Goal: Task Accomplishment & Management: Manage account settings

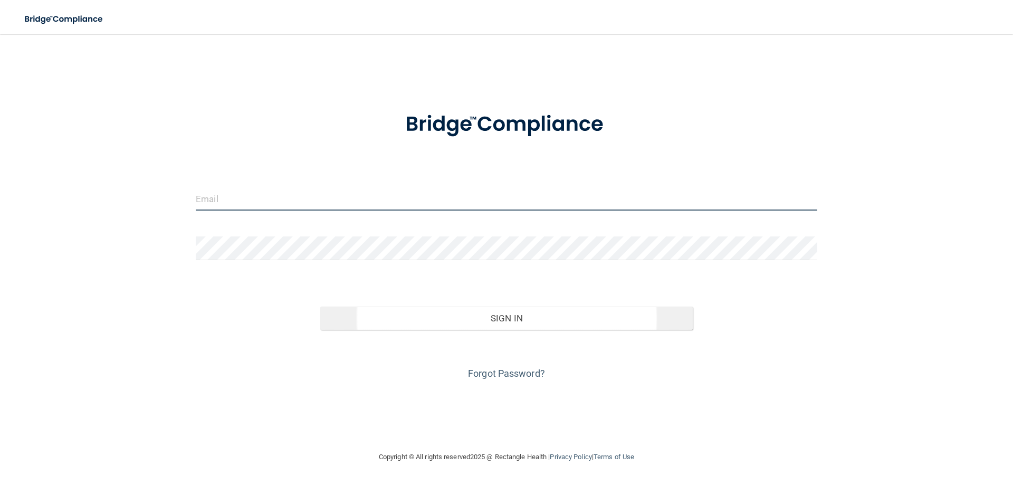
type input "[EMAIL_ADDRESS][DOMAIN_NAME]"
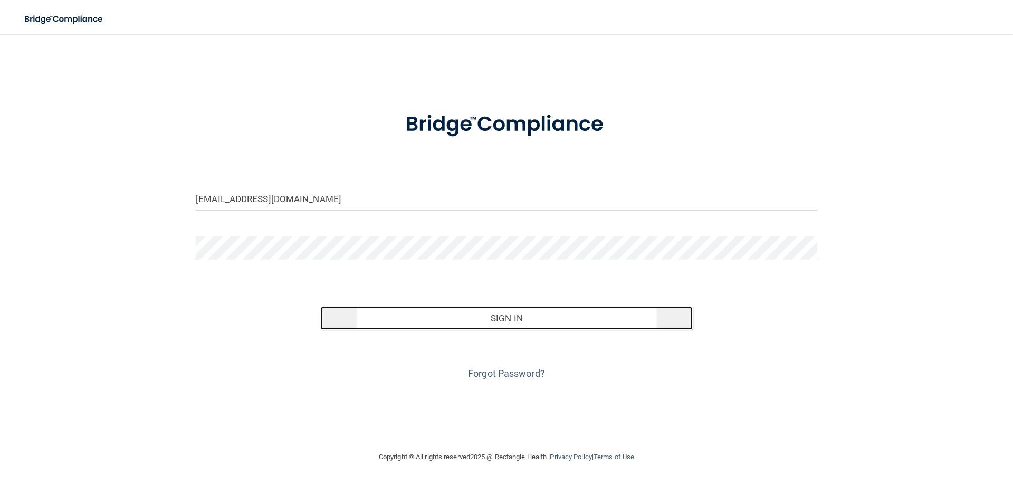
click at [461, 311] on button "Sign In" at bounding box center [506, 317] width 373 height 23
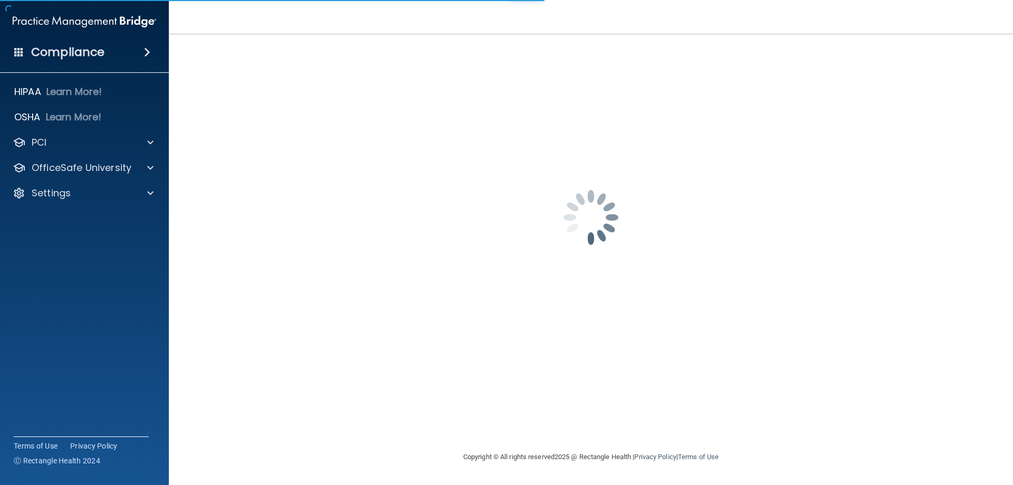
click at [71, 53] on h4 "Compliance" at bounding box center [67, 52] width 73 height 15
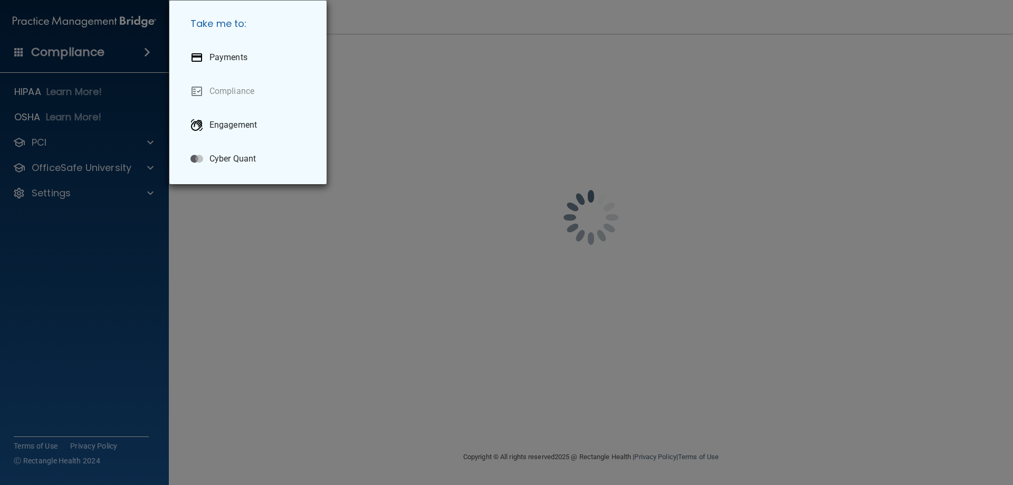
click at [62, 208] on div "Take me to: Payments Compliance Engagement Cyber Quant" at bounding box center [506, 242] width 1013 height 485
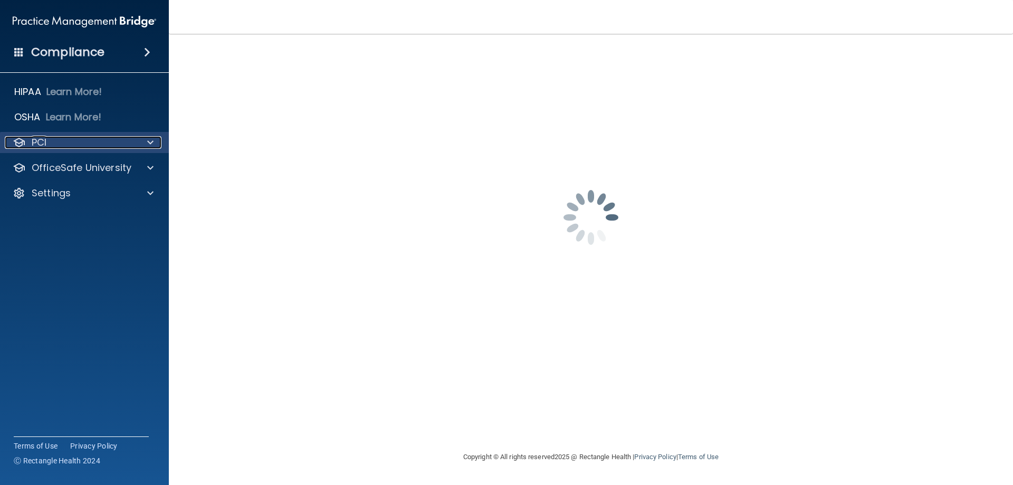
click at [154, 139] on div at bounding box center [149, 142] width 26 height 13
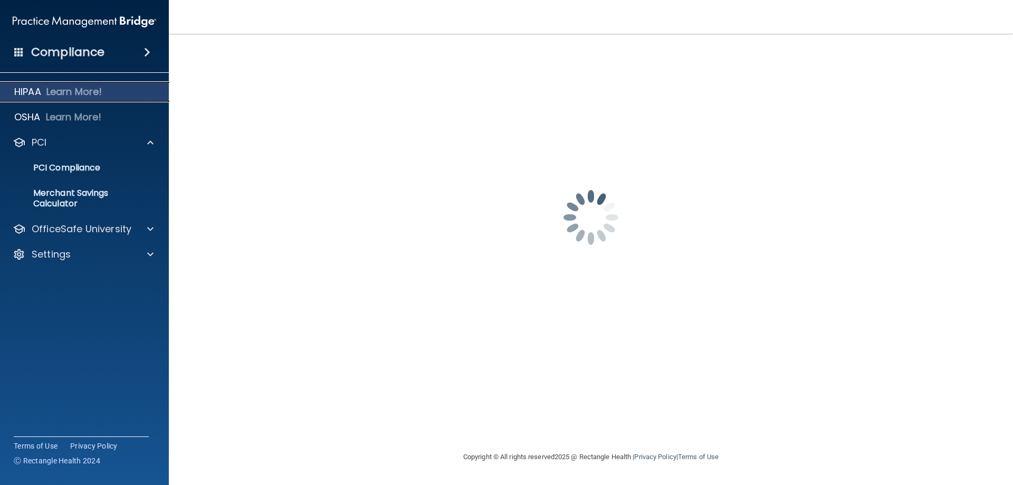
click at [65, 92] on p "Learn More!" at bounding box center [74, 91] width 56 height 13
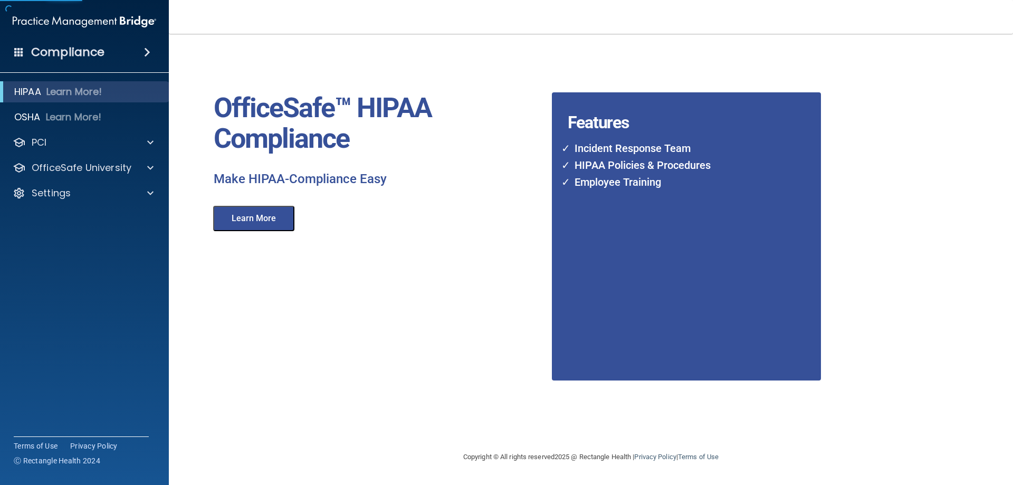
click at [242, 221] on button "Learn More" at bounding box center [253, 218] width 81 height 25
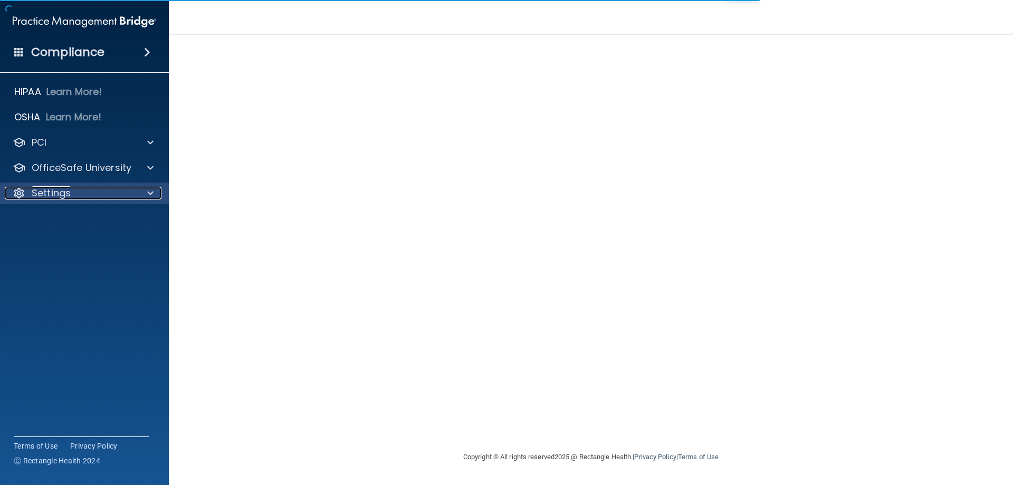
click at [75, 194] on div "Settings" at bounding box center [70, 193] width 131 height 13
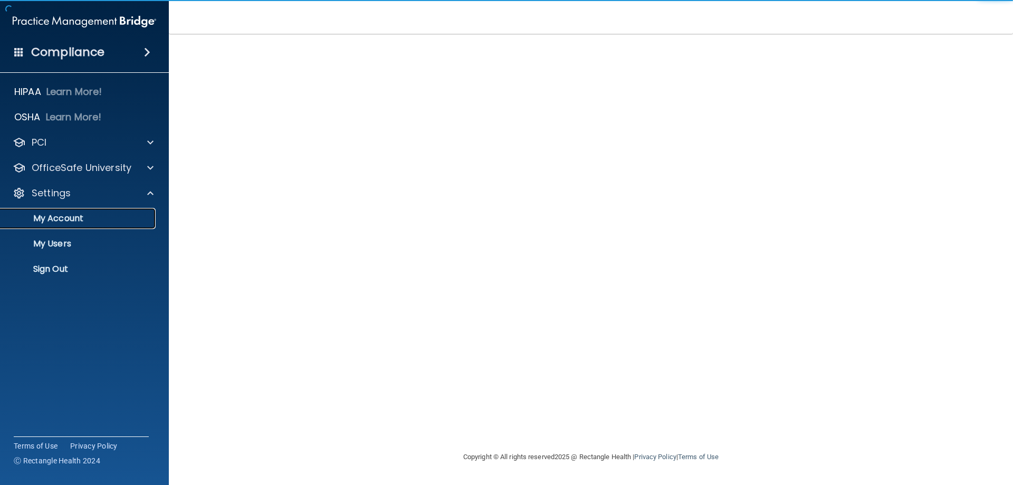
click at [55, 218] on p "My Account" at bounding box center [79, 218] width 144 height 11
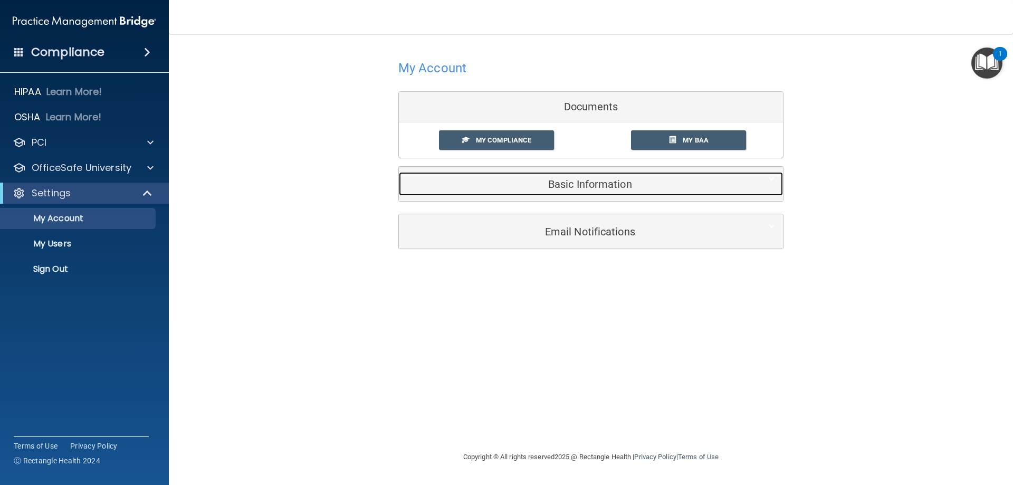
click at [771, 180] on span at bounding box center [772, 178] width 6 height 13
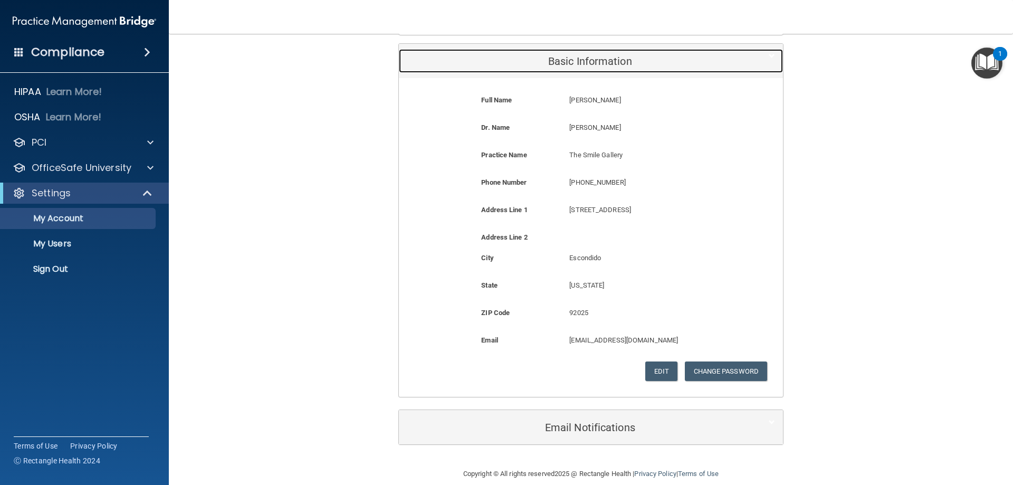
scroll to position [137, 0]
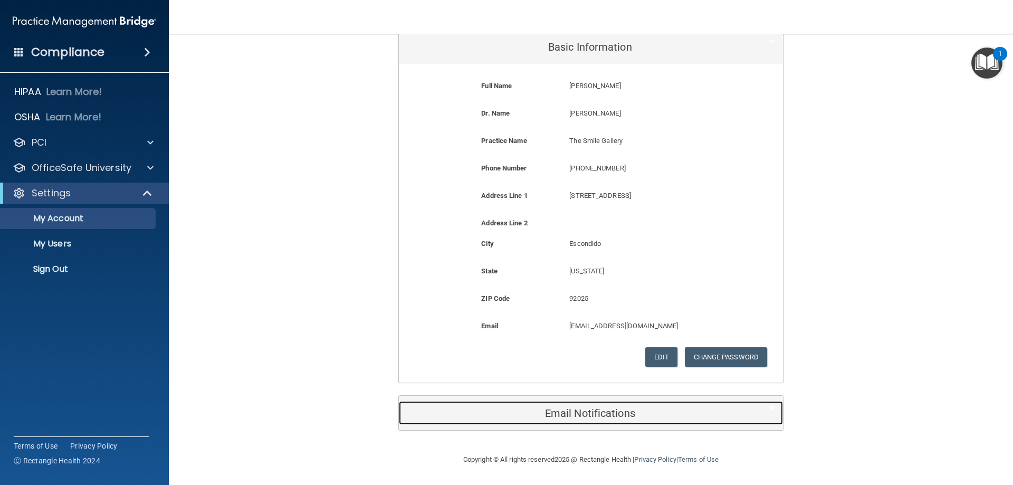
click at [778, 412] on div at bounding box center [767, 407] width 32 height 13
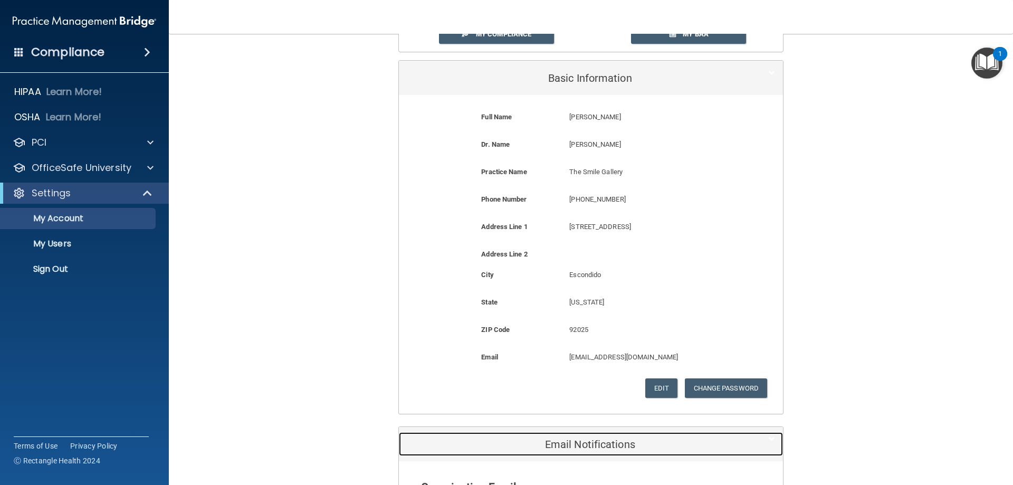
scroll to position [102, 0]
